Goal: Transaction & Acquisition: Purchase product/service

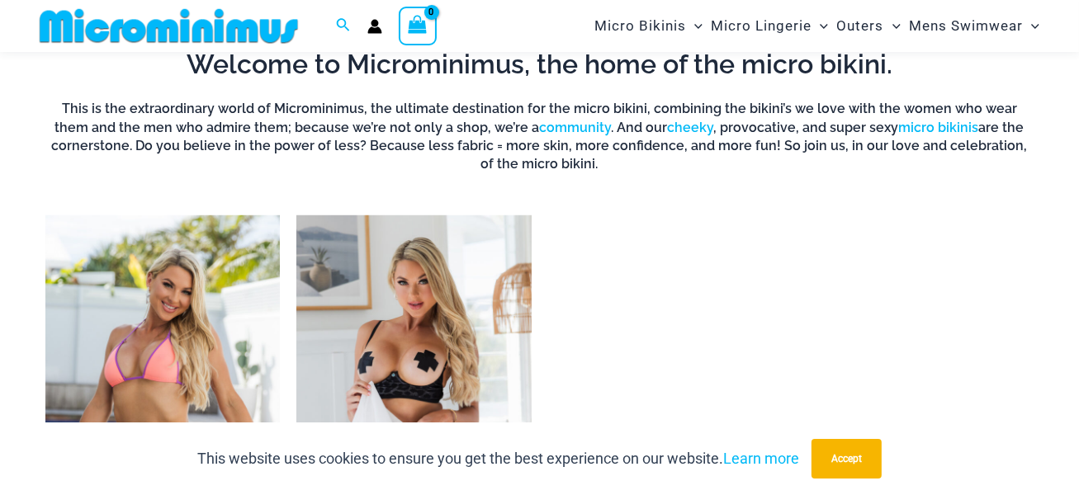
scroll to position [1060, 0]
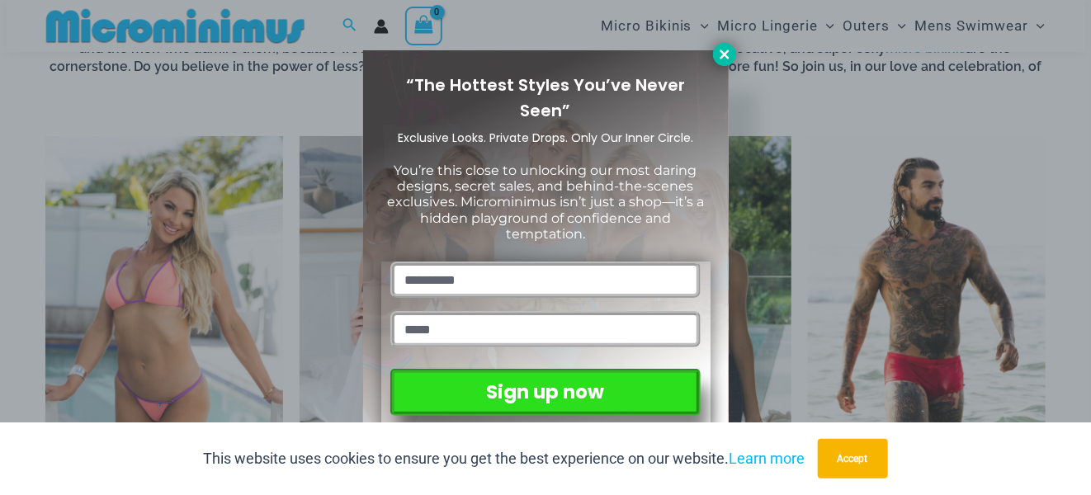
click at [727, 47] on icon at bounding box center [724, 54] width 15 height 15
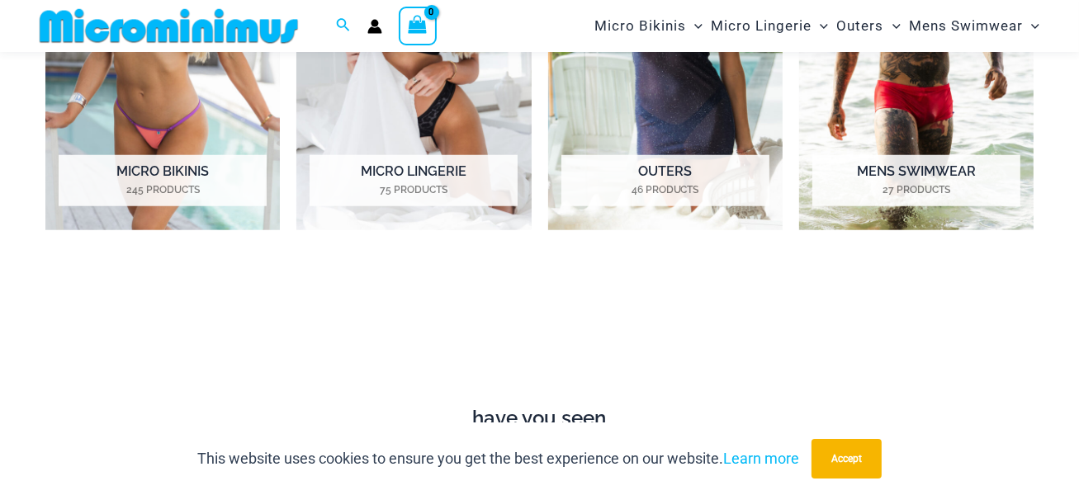
scroll to position [1308, 0]
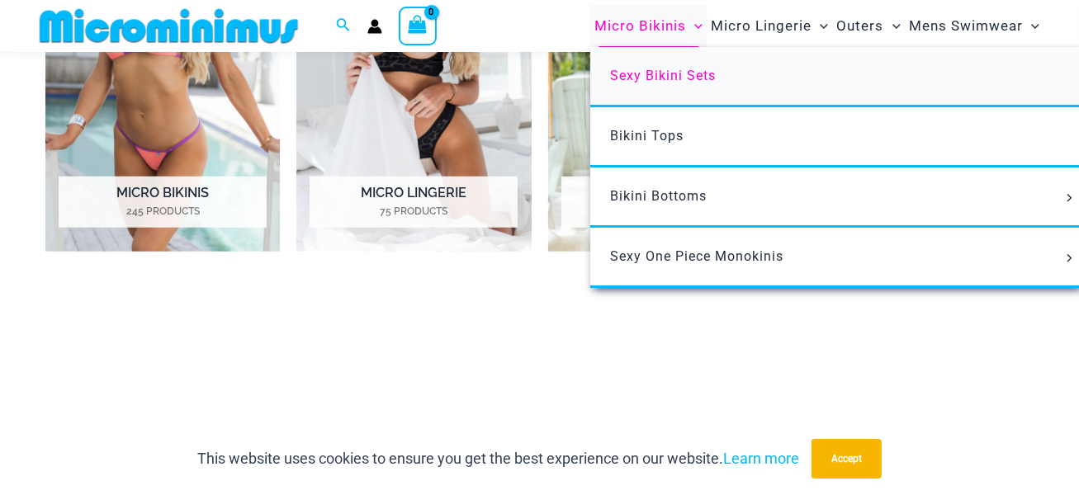
click at [670, 73] on span "Sexy Bikini Sets" at bounding box center [663, 76] width 106 height 16
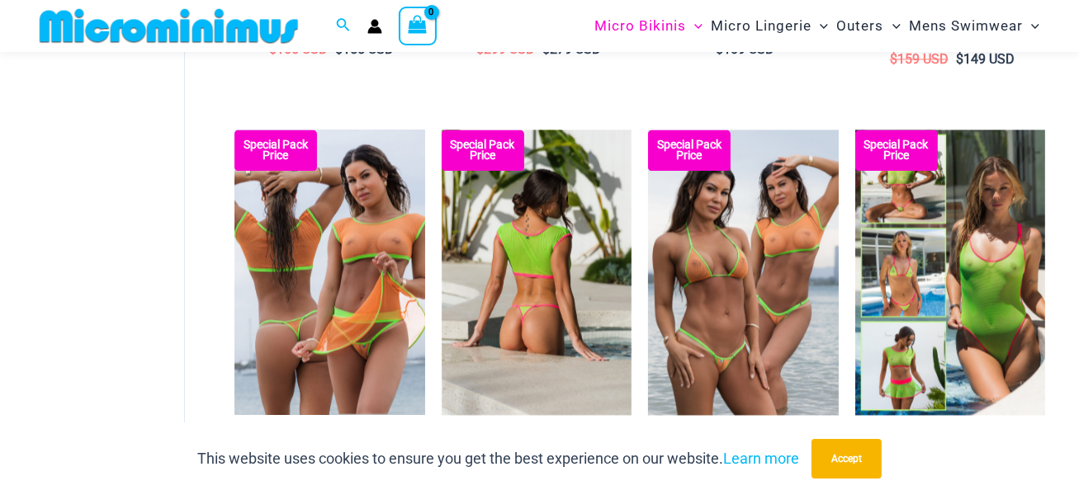
scroll to position [2903, 0]
